Goal: Information Seeking & Learning: Learn about a topic

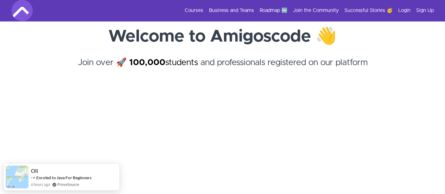
scroll to position [36, 0]
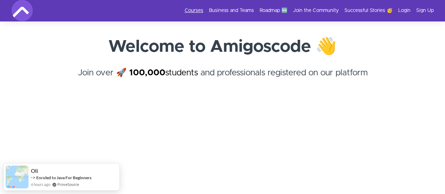
click at [196, 8] on link "Courses" at bounding box center [194, 10] width 19 height 7
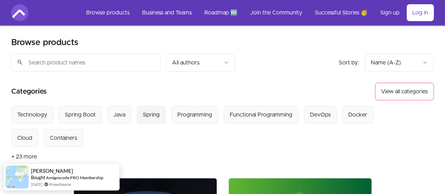
click at [148, 113] on div "Spring" at bounding box center [151, 114] width 17 height 8
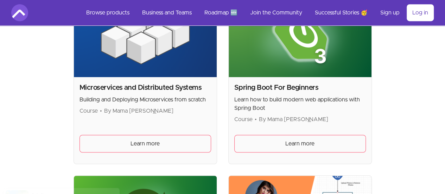
scroll to position [181, 0]
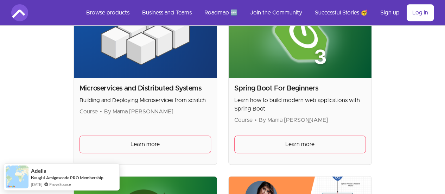
click at [74, 61] on img at bounding box center [145, 38] width 143 height 80
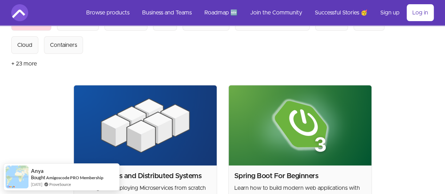
scroll to position [93, 0]
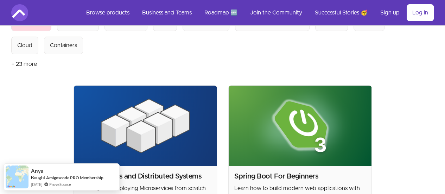
click at [80, 130] on img at bounding box center [145, 126] width 143 height 80
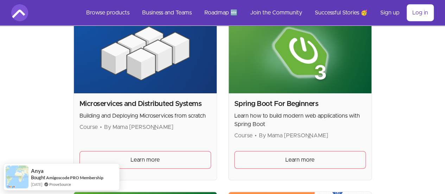
scroll to position [168, 0]
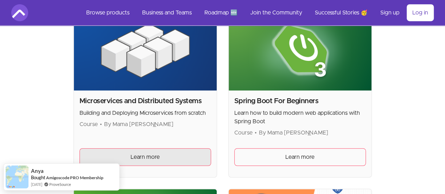
click at [80, 148] on link "Learn more" at bounding box center [146, 157] width 132 height 18
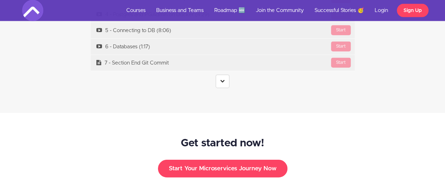
scroll to position [2140, 0]
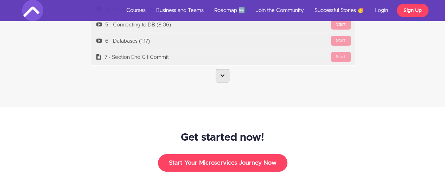
click at [221, 69] on link at bounding box center [223, 75] width 14 height 13
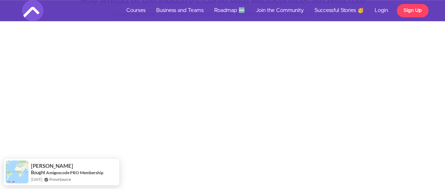
scroll to position [226, 0]
